Goal: Transaction & Acquisition: Download file/media

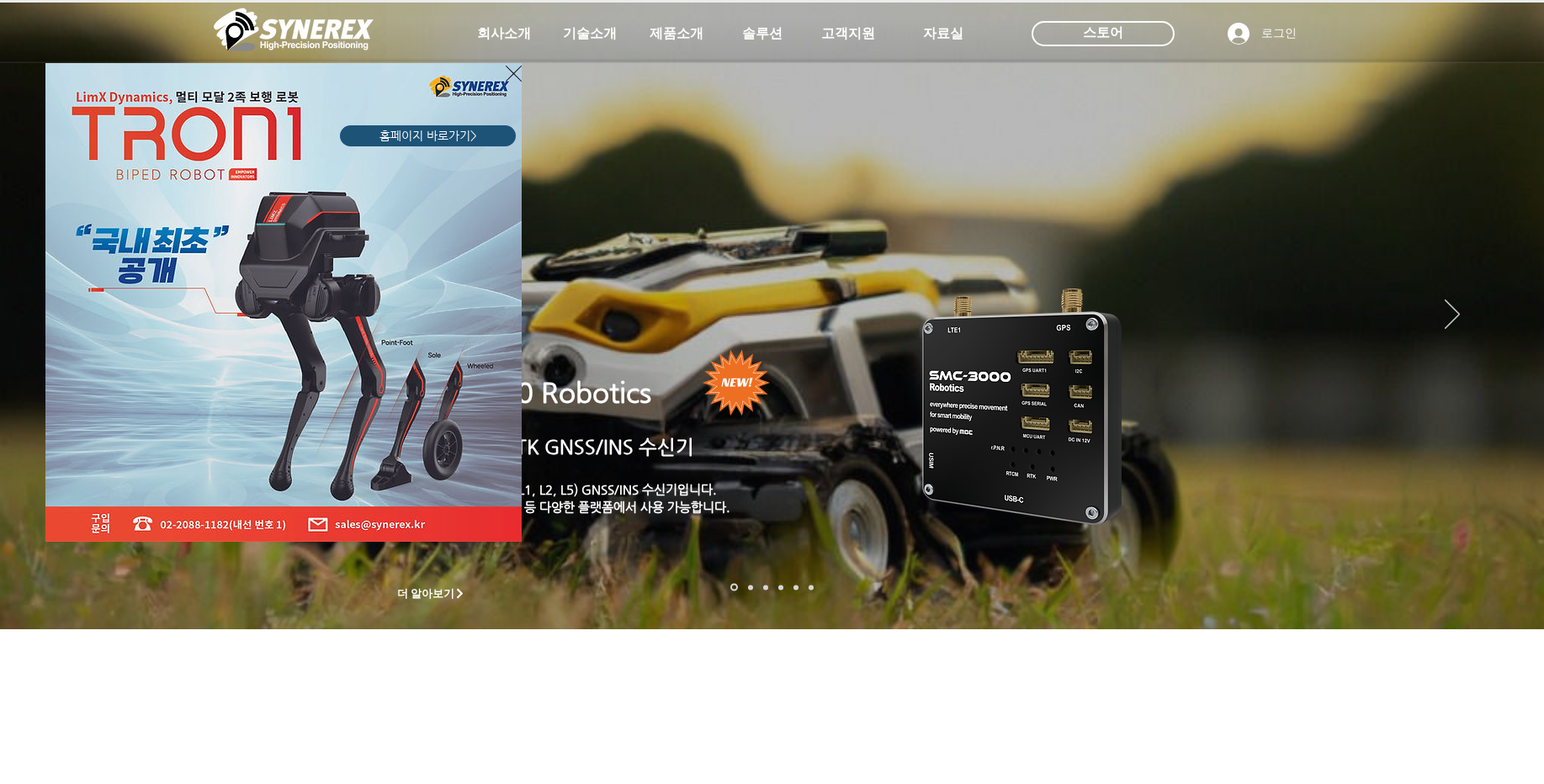
click at [508, 79] on icon "사이트로 돌아가기" at bounding box center [514, 73] width 16 height 21
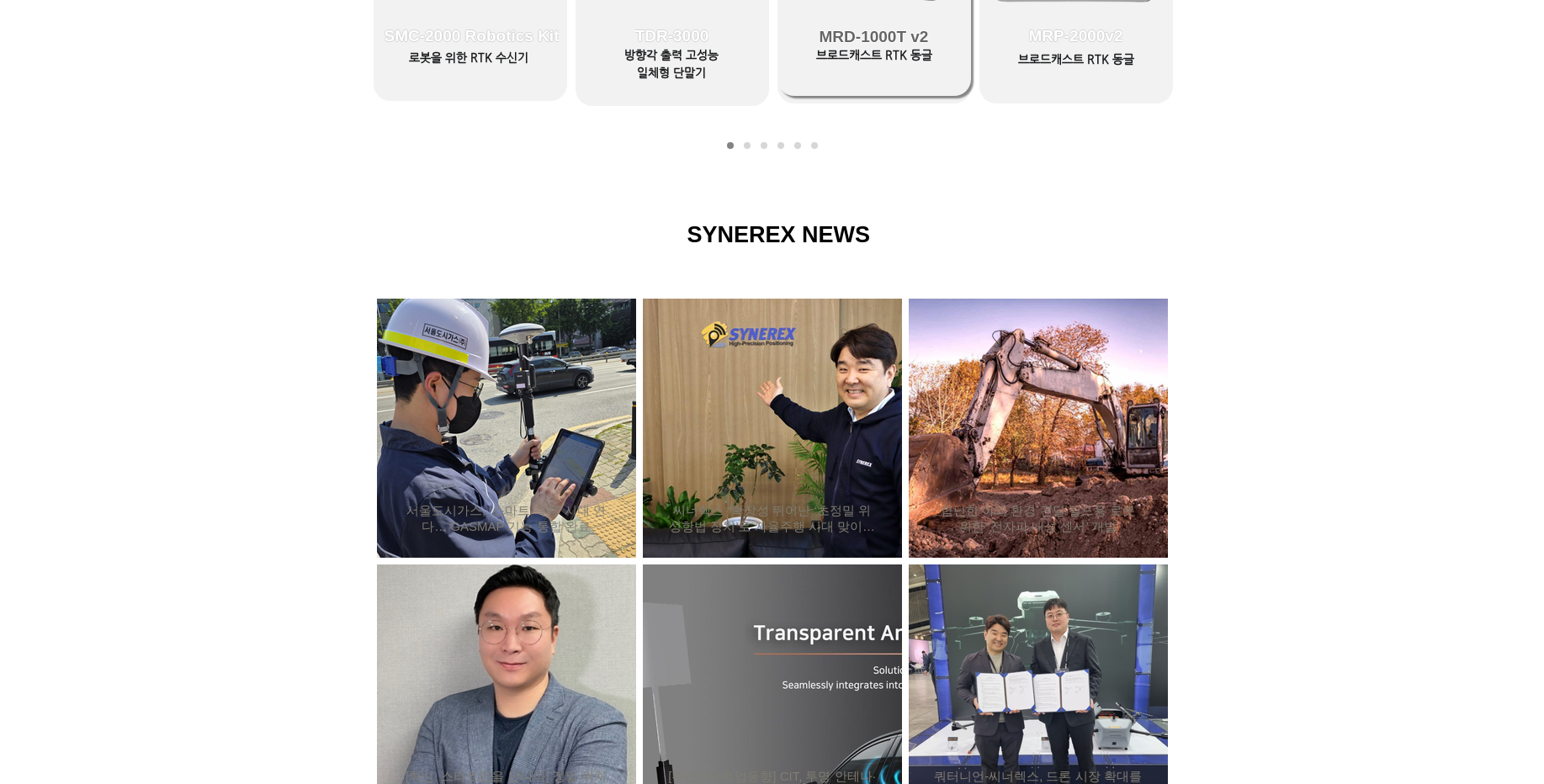
scroll to position [808, 0]
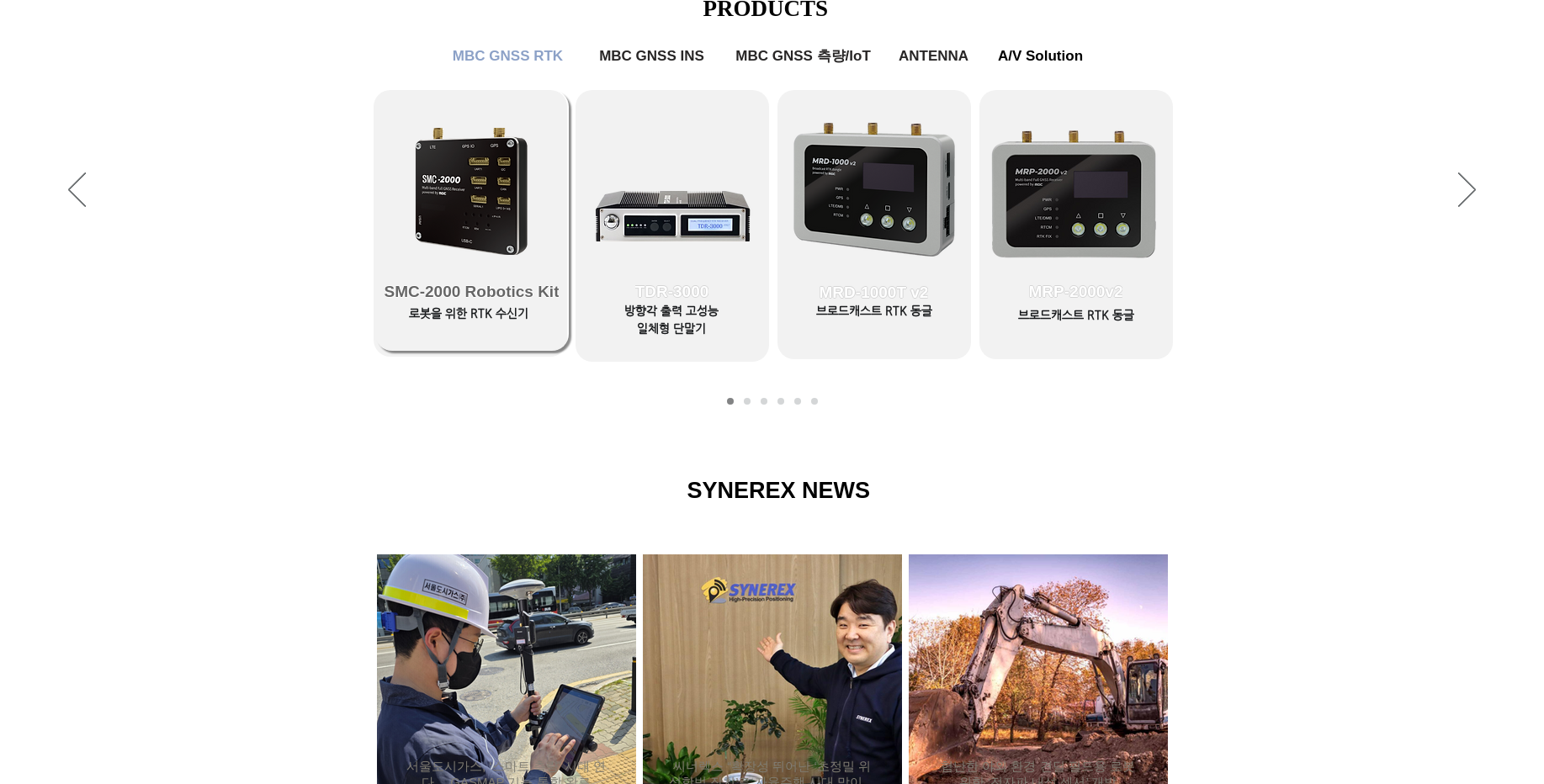
click at [439, 220] on link "SMC-2000 Robotics Kit" at bounding box center [472, 220] width 193 height 261
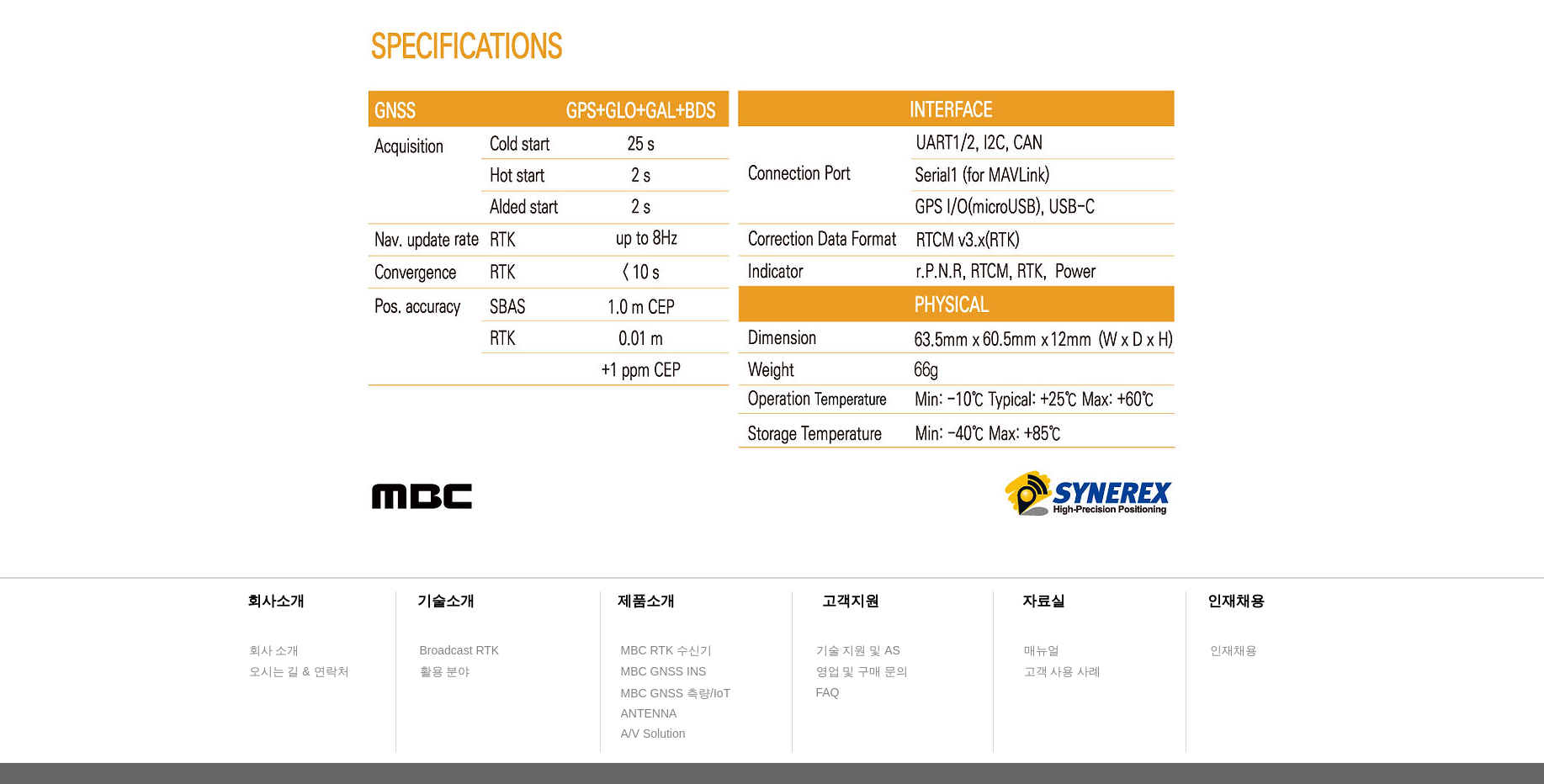
scroll to position [9188, 0]
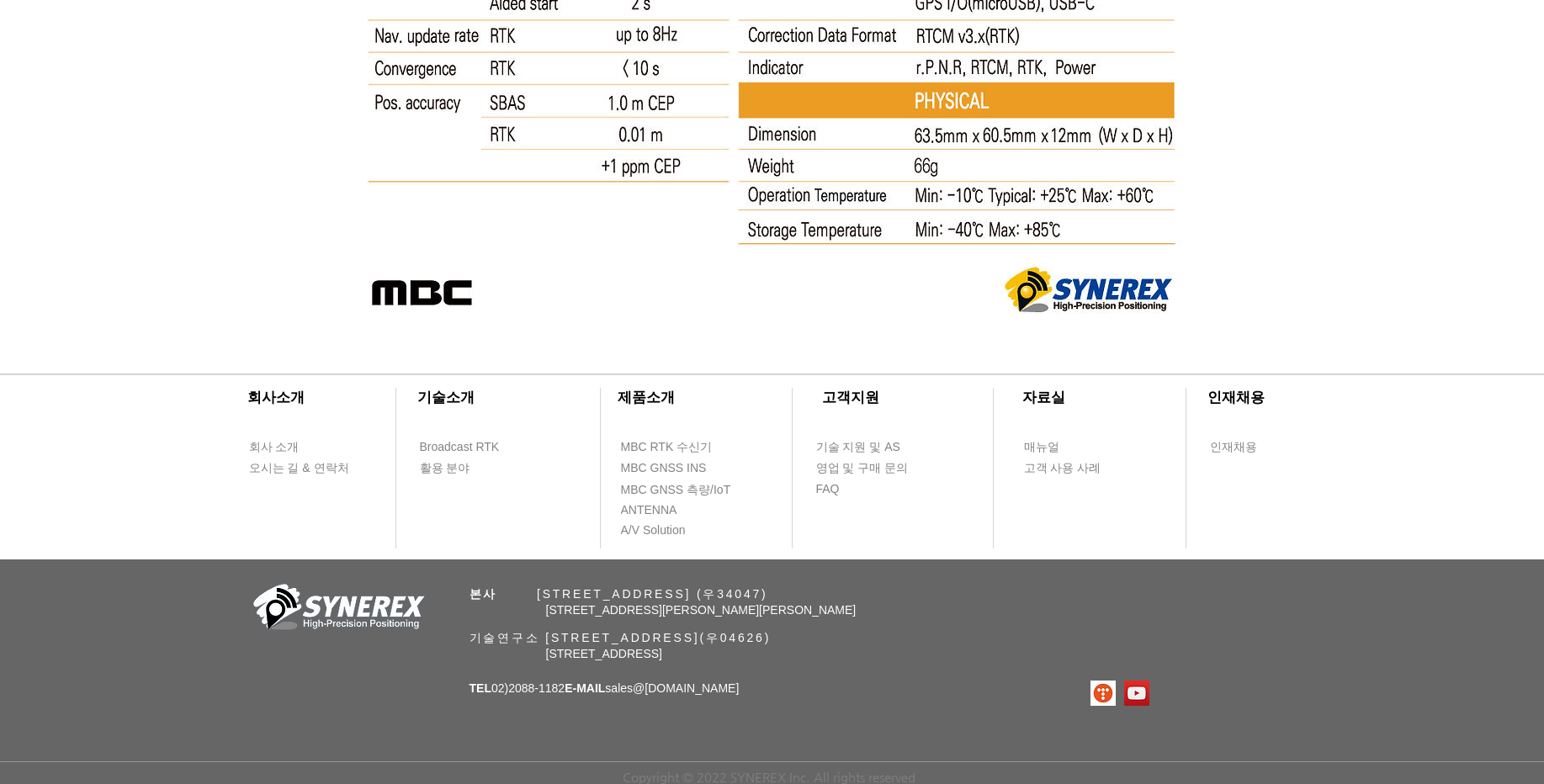
drag, startPoint x: 872, startPoint y: 332, endPoint x: 882, endPoint y: 283, distance: 50.0
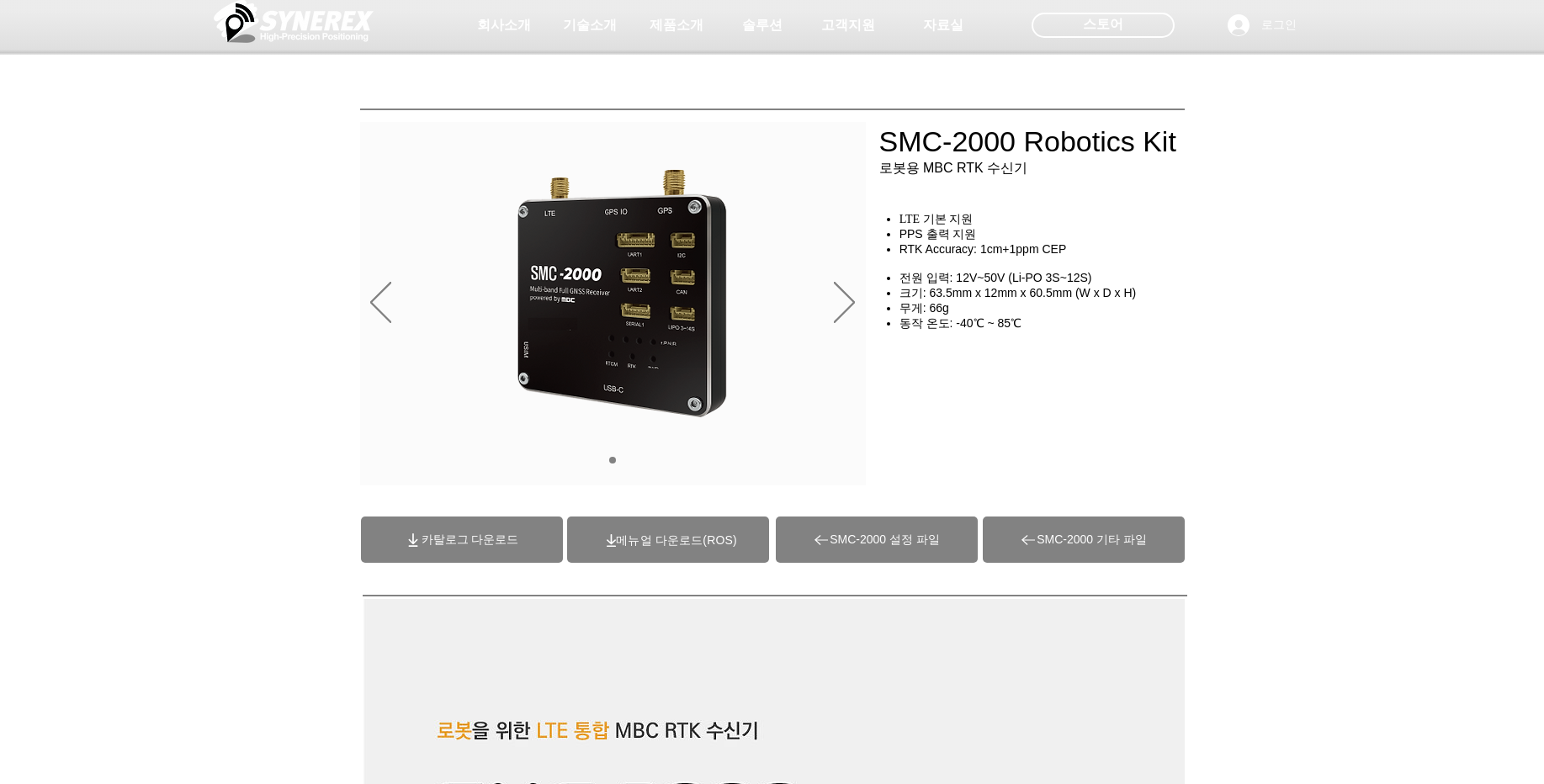
scroll to position [0, 0]
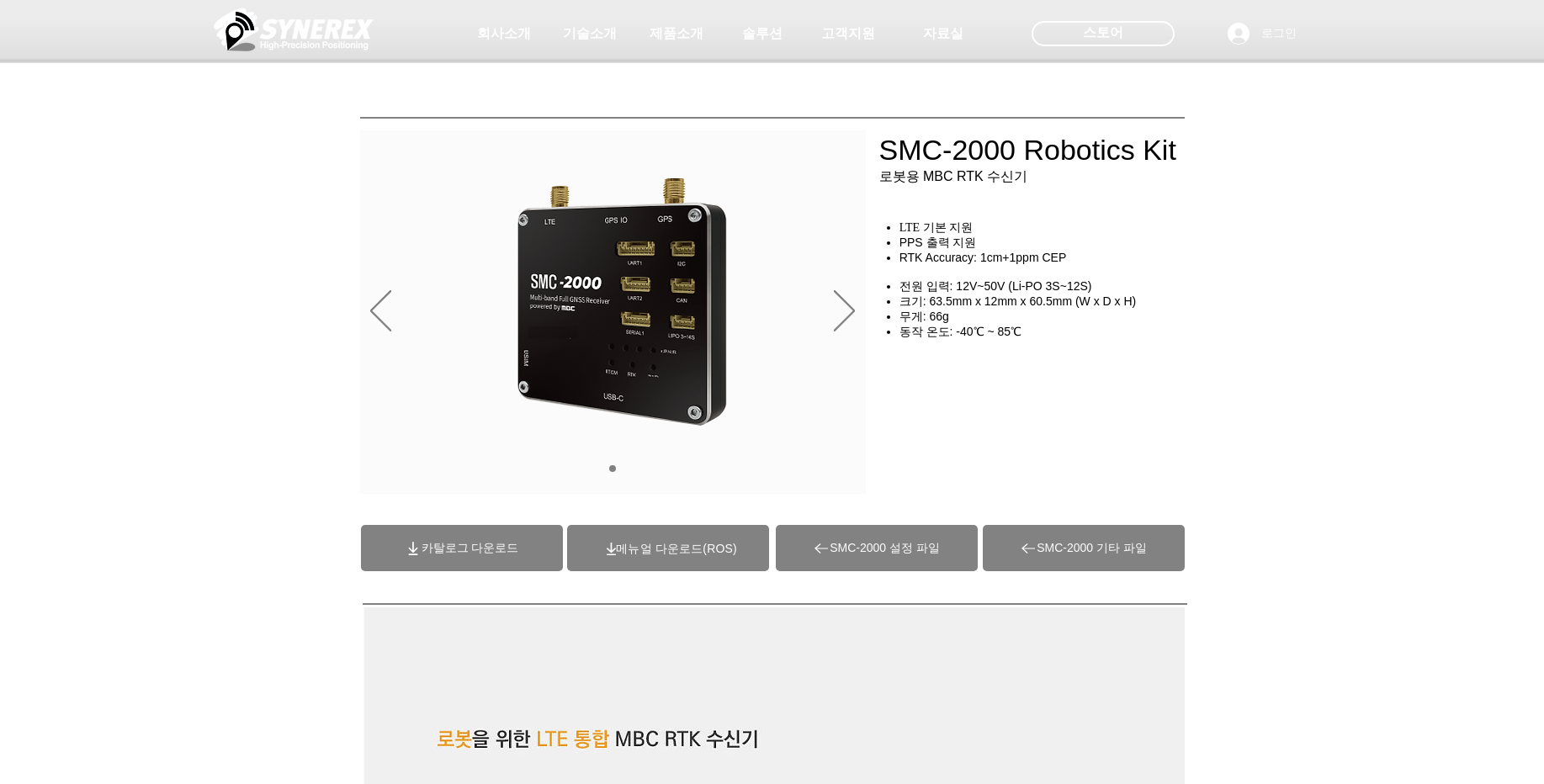
click at [724, 547] on span "(ROS)메뉴얼 다운로드" at bounding box center [676, 548] width 120 height 14
click at [471, 543] on span "카탈로그 다운로드" at bounding box center [471, 548] width 98 height 15
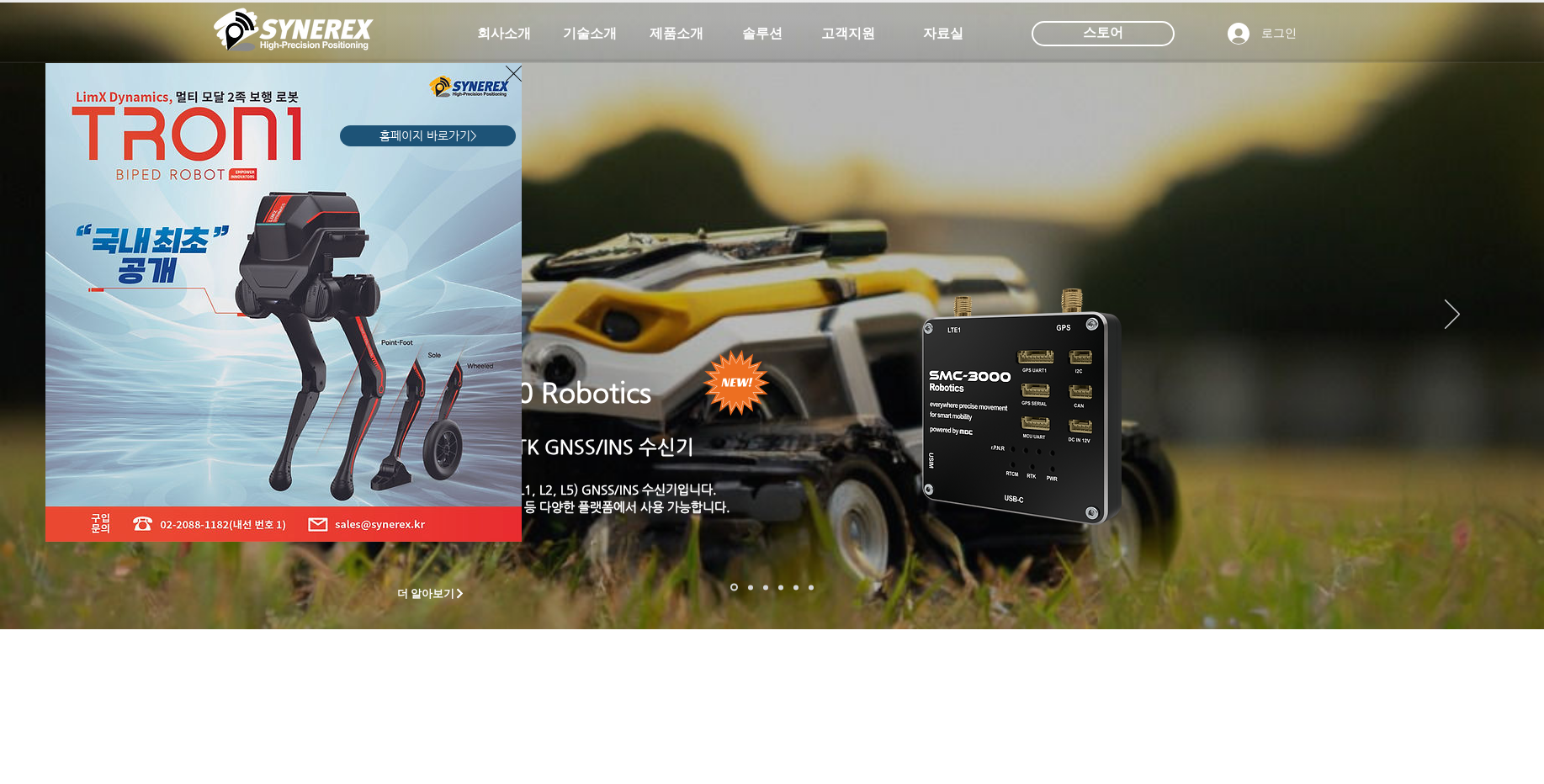
click at [515, 77] on icon "사이트로 돌아가기" at bounding box center [514, 73] width 16 height 21
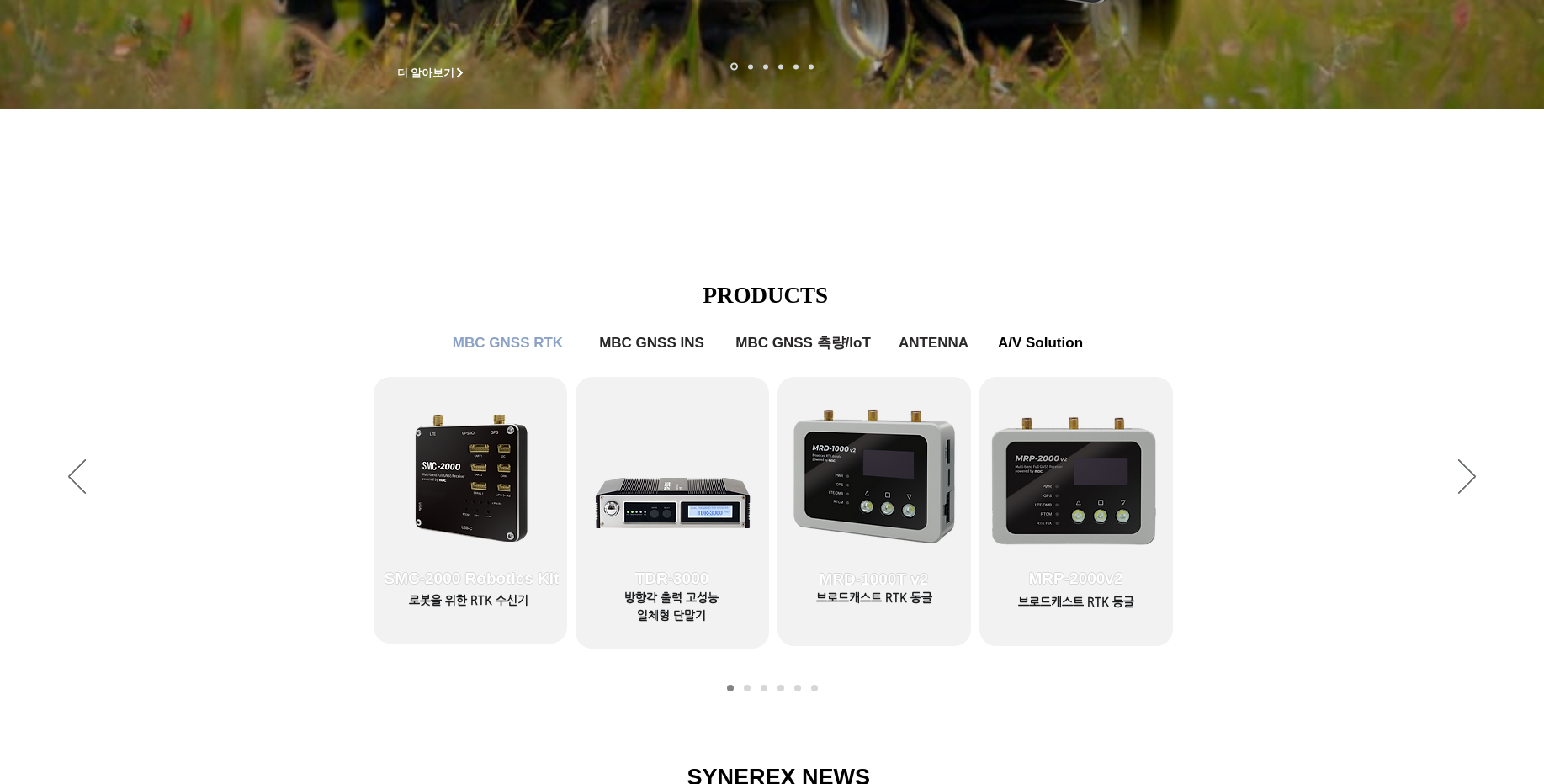
scroll to position [808, 0]
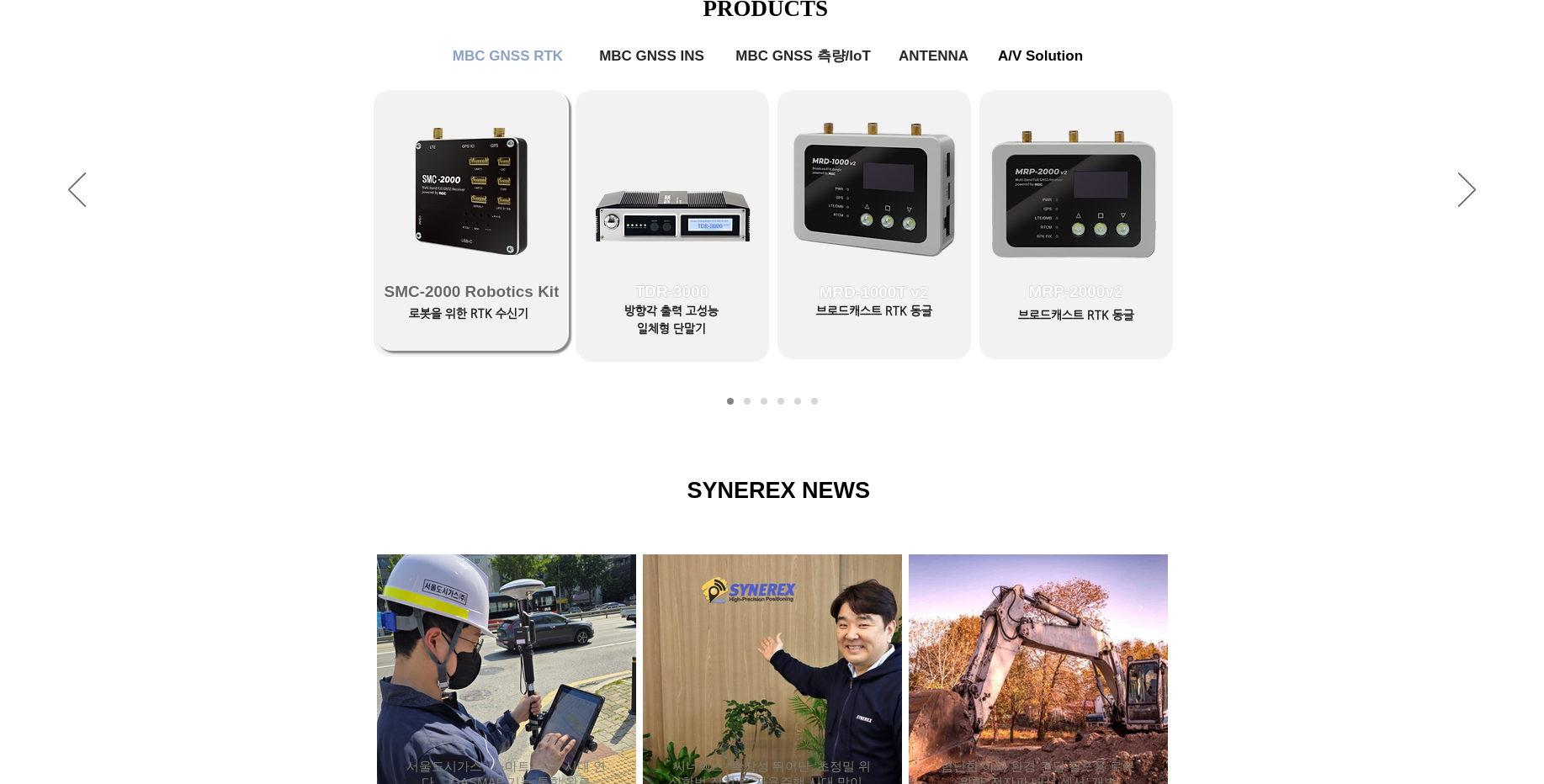
click at [488, 280] on span "SMC-2000 Robotics Kit" at bounding box center [472, 292] width 193 height 117
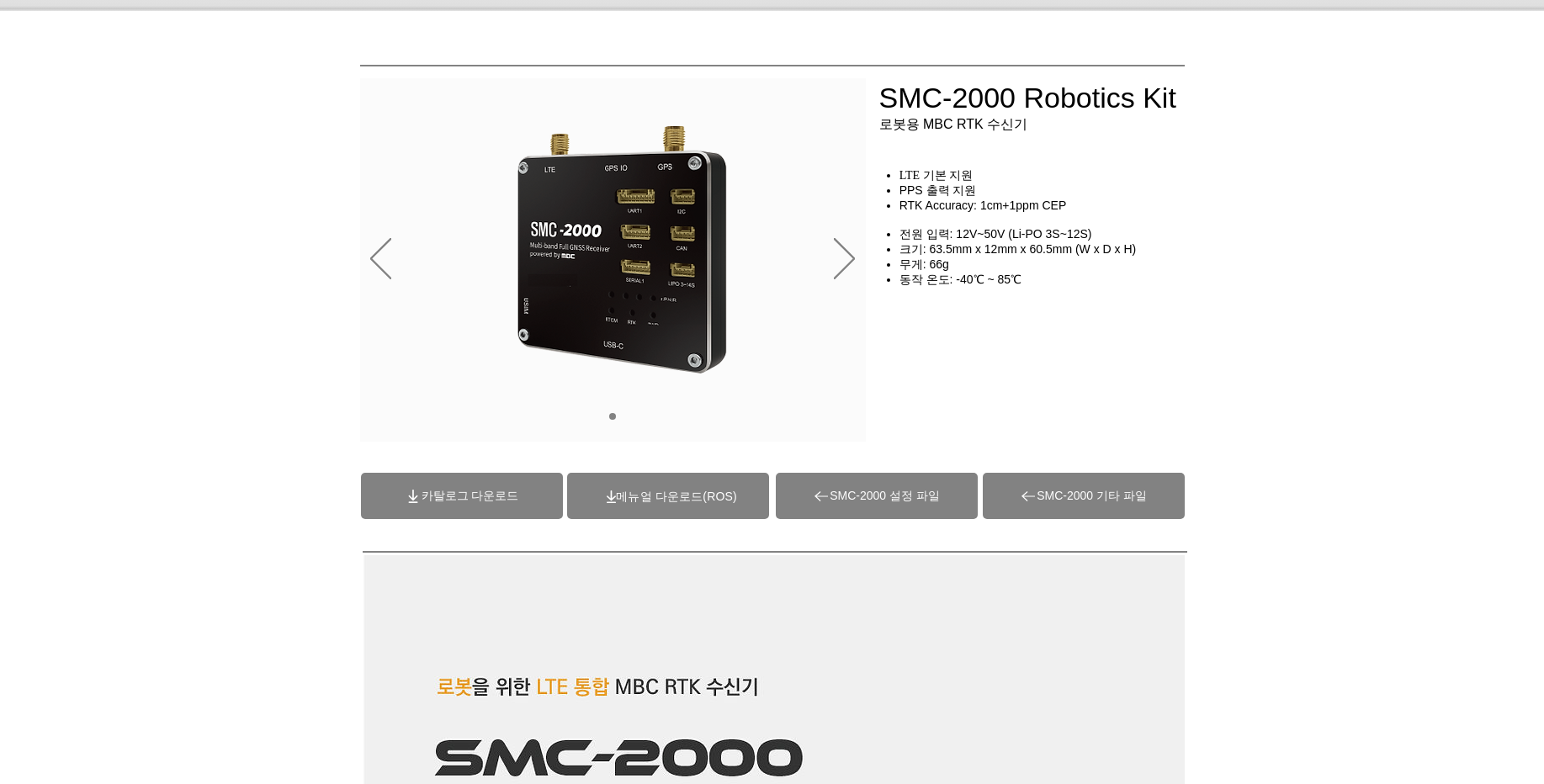
scroll to position [100, 0]
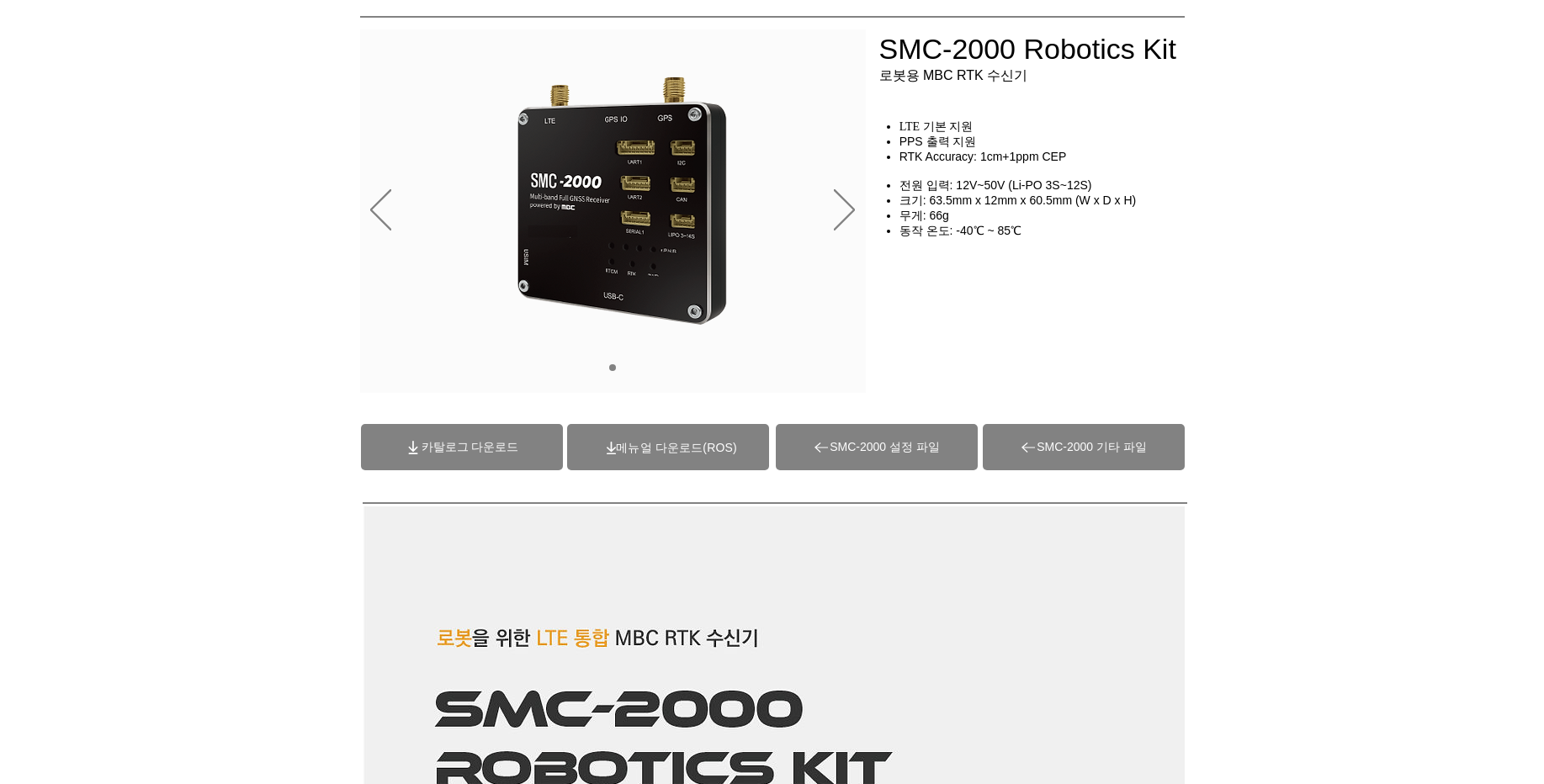
click at [715, 451] on span "(ROS)메뉴얼 다운로드" at bounding box center [676, 448] width 120 height 14
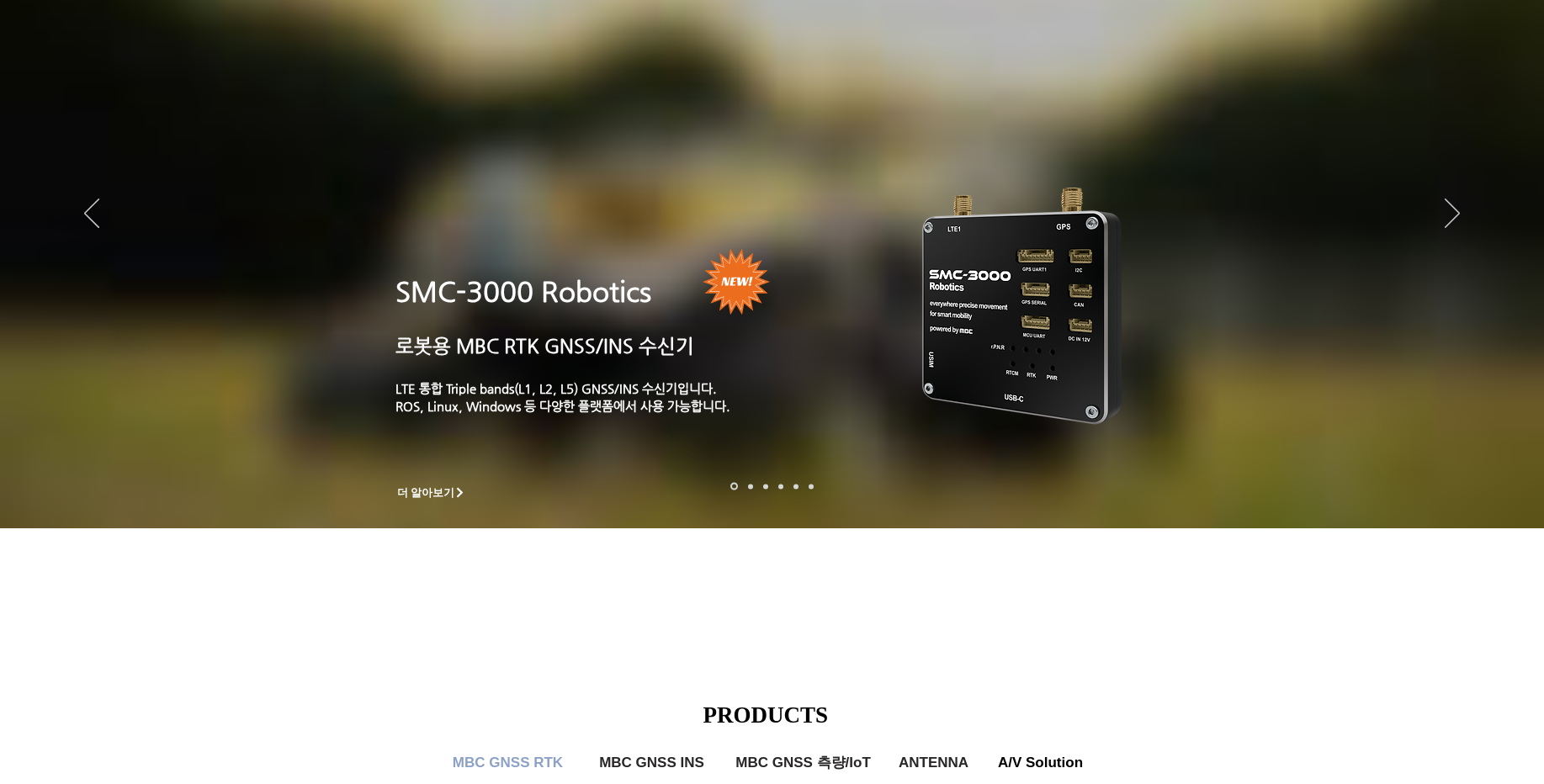
scroll to position [808, 0]
